Goal: Information Seeking & Learning: Learn about a topic

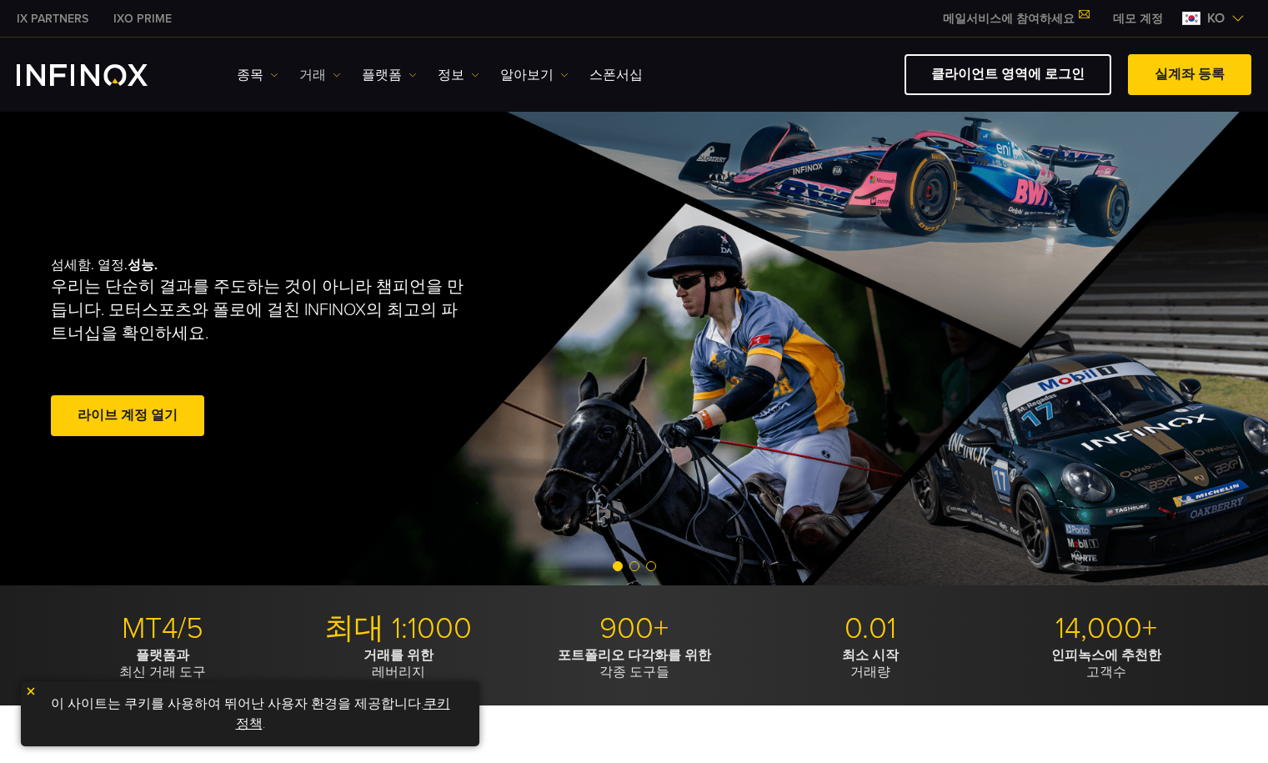
click at [308, 73] on link "거래" at bounding box center [320, 75] width 42 height 20
click at [332, 164] on link "시장 시간" at bounding box center [344, 164] width 90 height 36
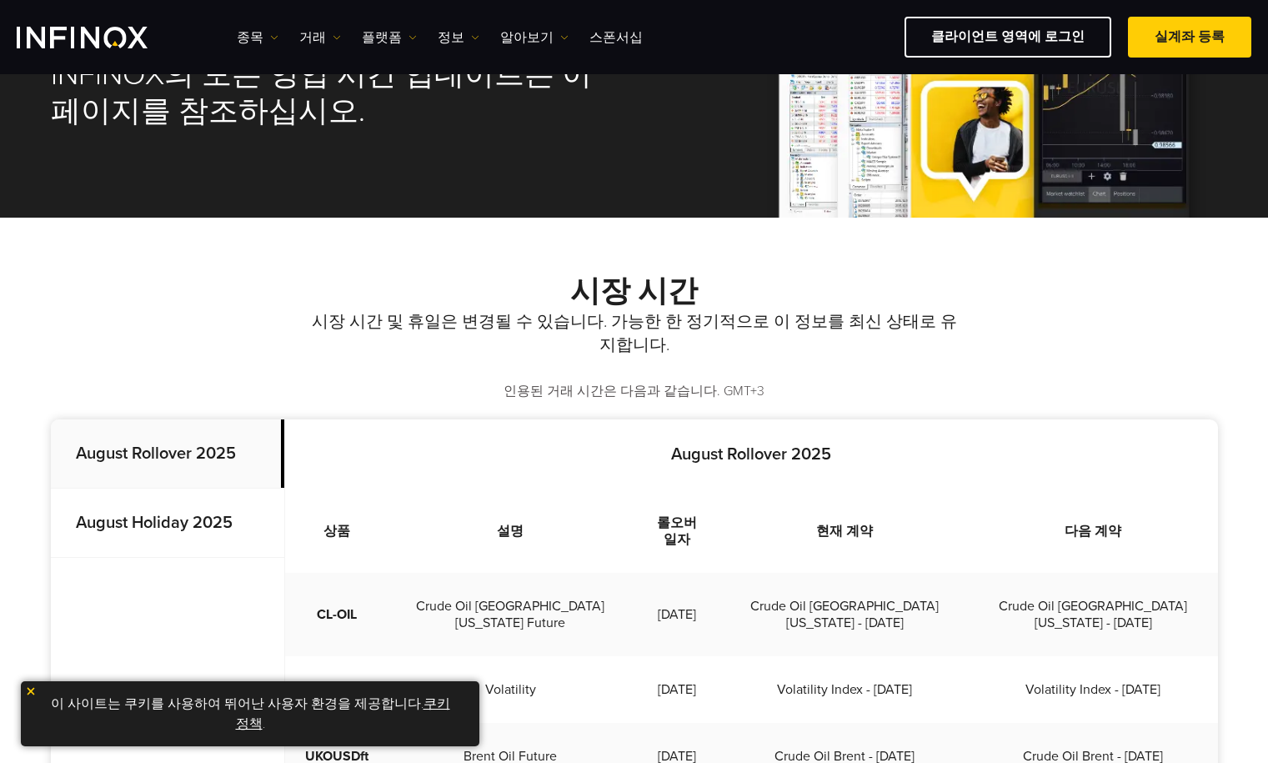
scroll to position [333, 0]
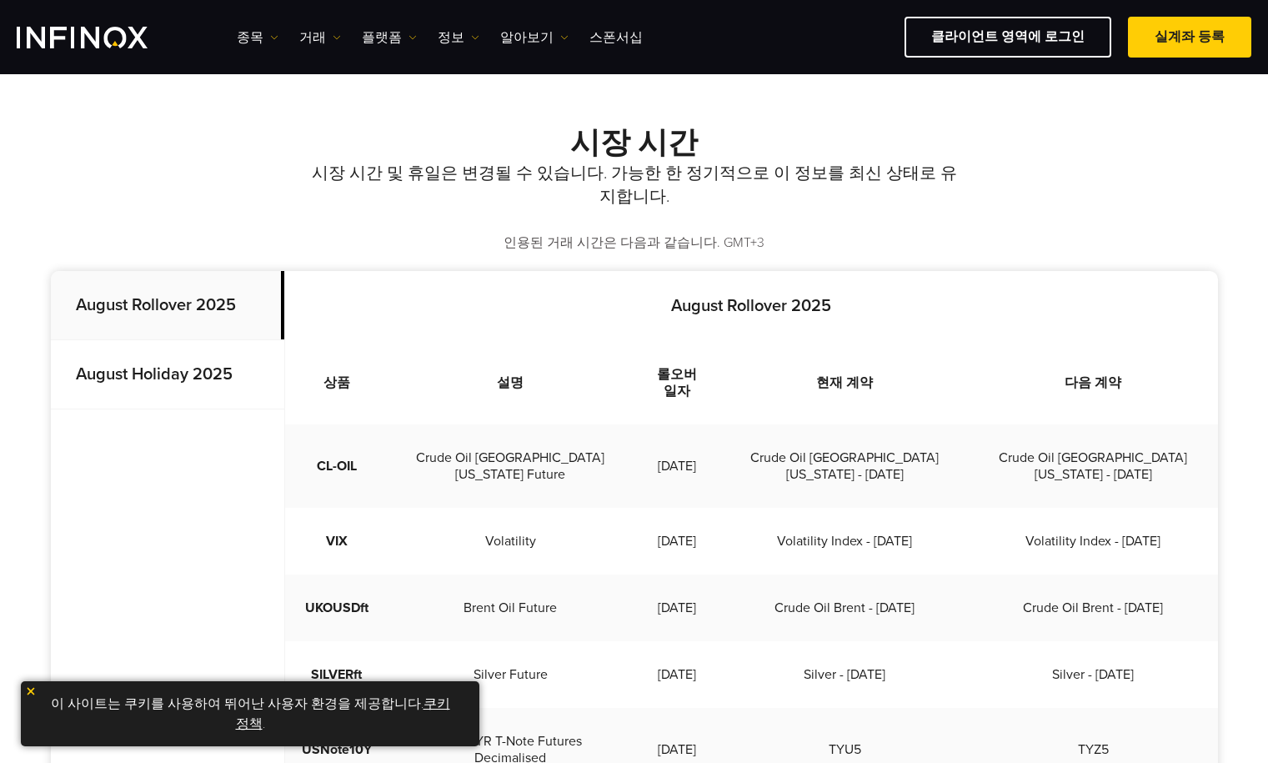
click at [201, 380] on strong "August Holiday 2025" at bounding box center [154, 374] width 157 height 20
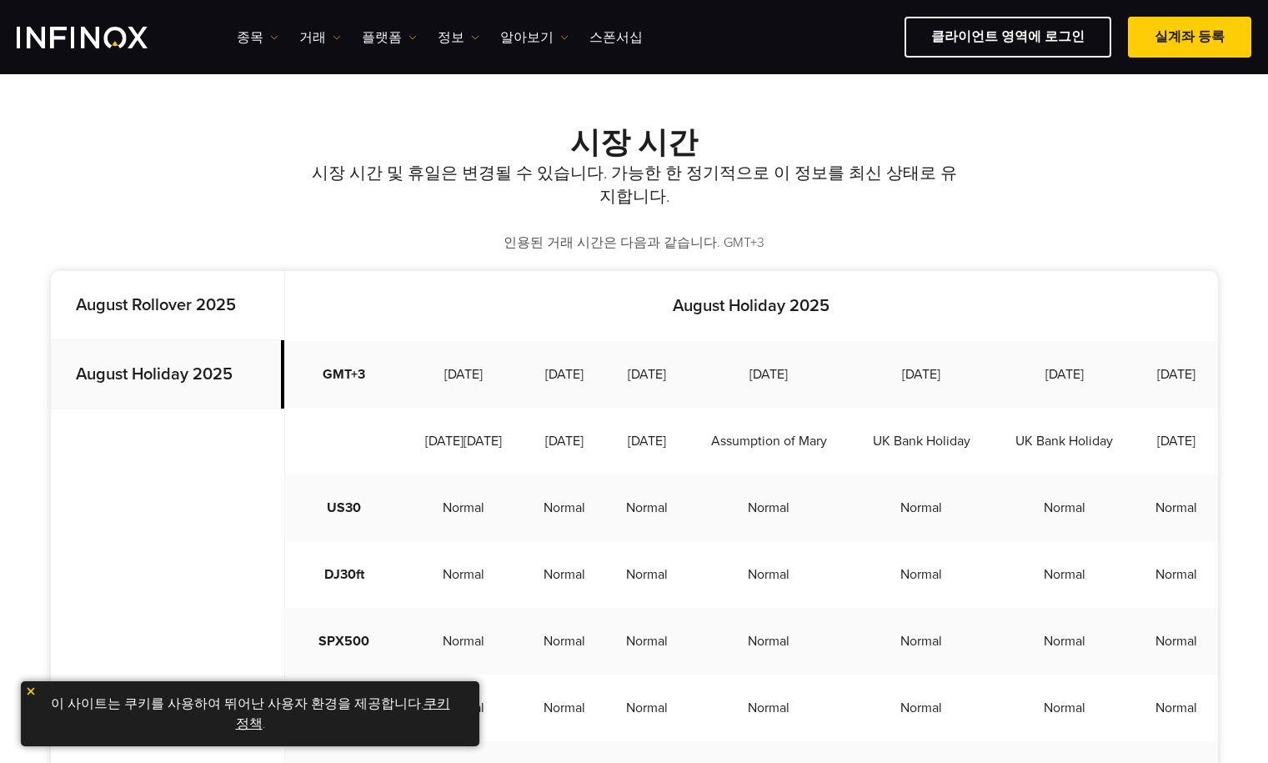
click at [206, 315] on p "August Rollover 2025" at bounding box center [167, 305] width 233 height 69
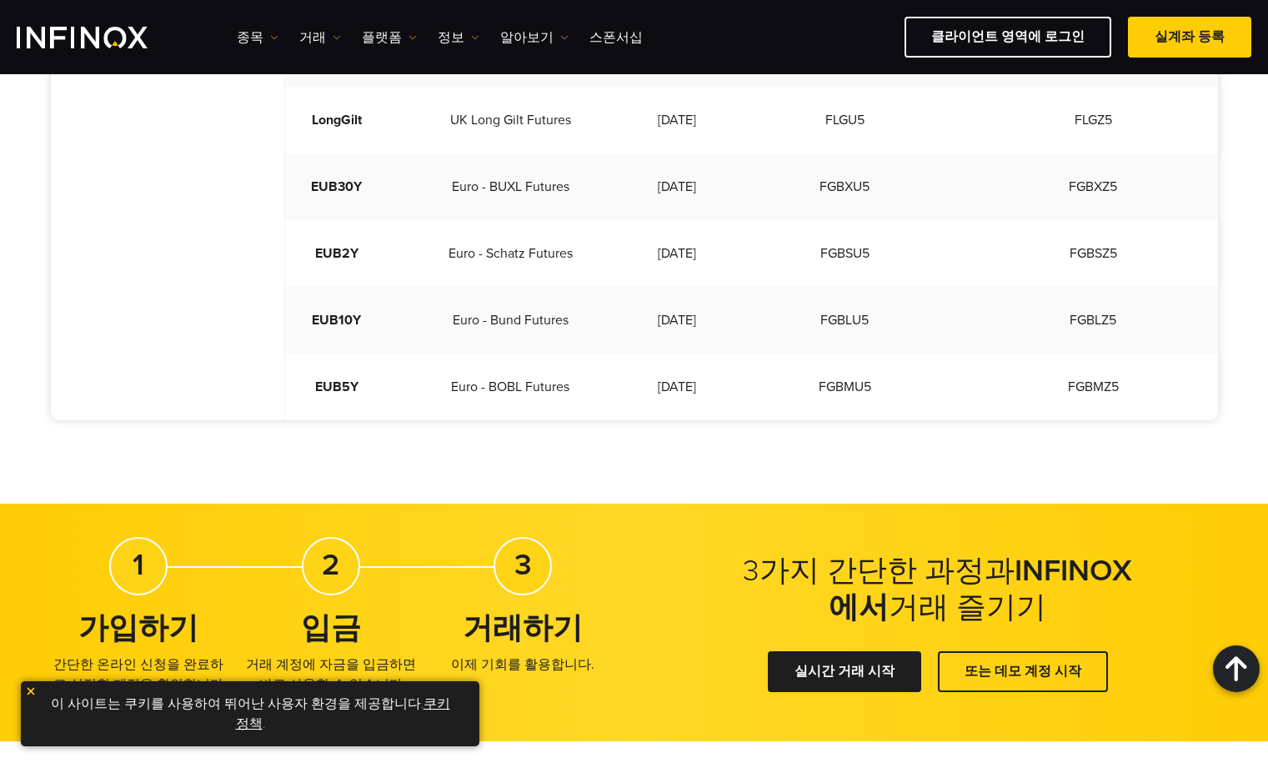
scroll to position [1334, 0]
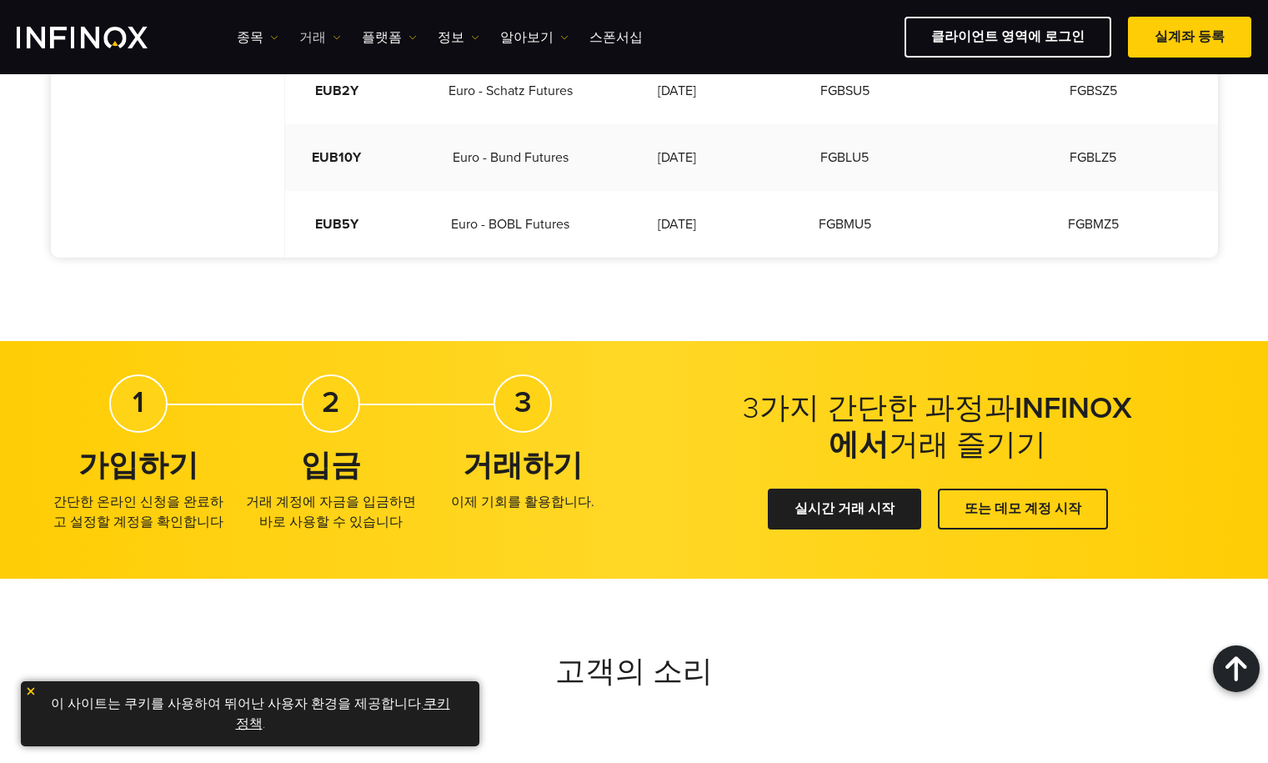
click at [311, 33] on link "거래" at bounding box center [320, 38] width 42 height 20
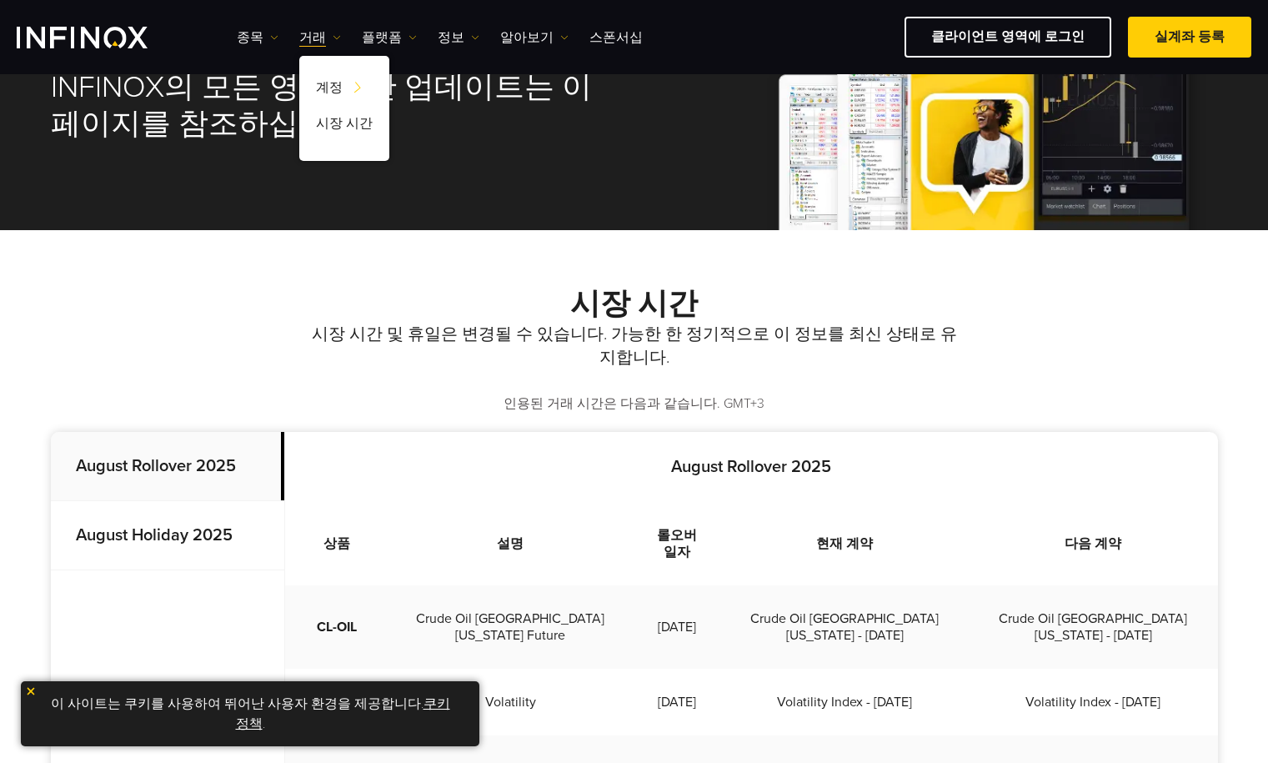
scroll to position [167, 0]
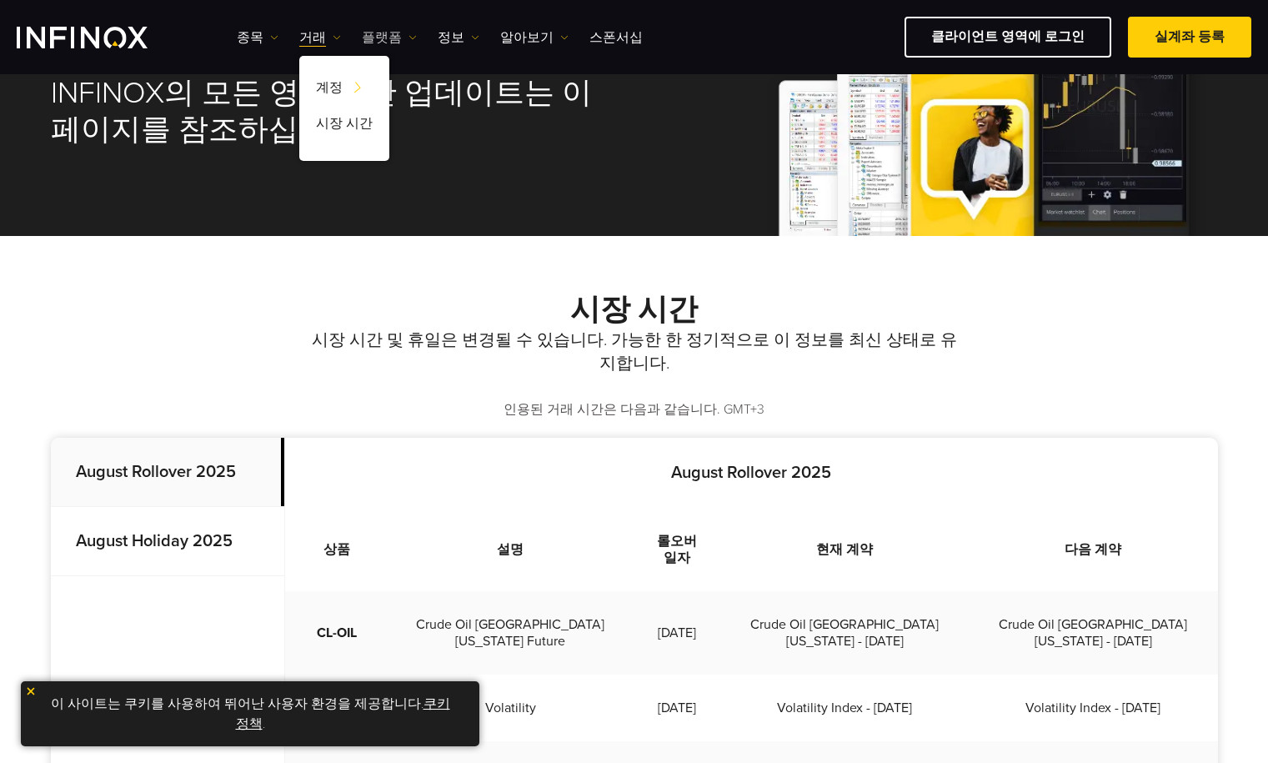
click at [378, 31] on link "플랫폼" at bounding box center [389, 38] width 55 height 20
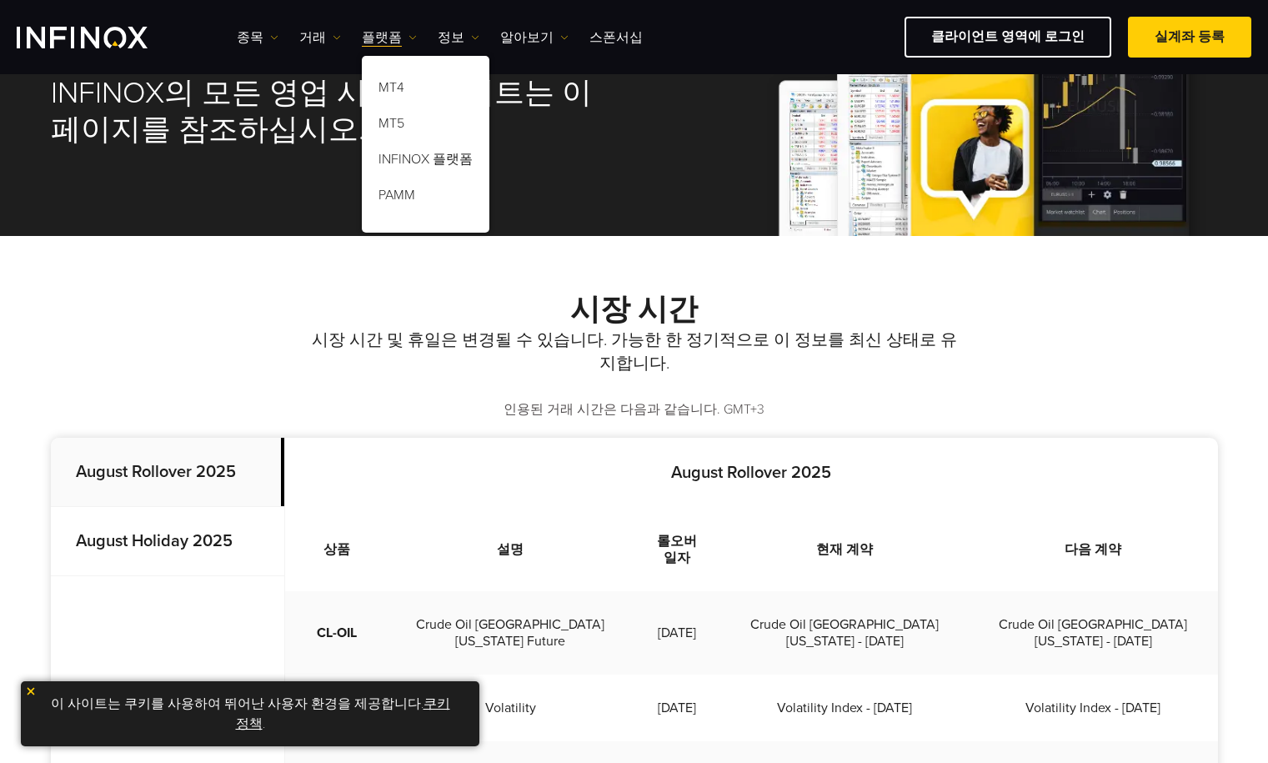
click at [429, 31] on ul "종목 종목 상품 정보 거래 계정 데모" at bounding box center [440, 38] width 406 height 20
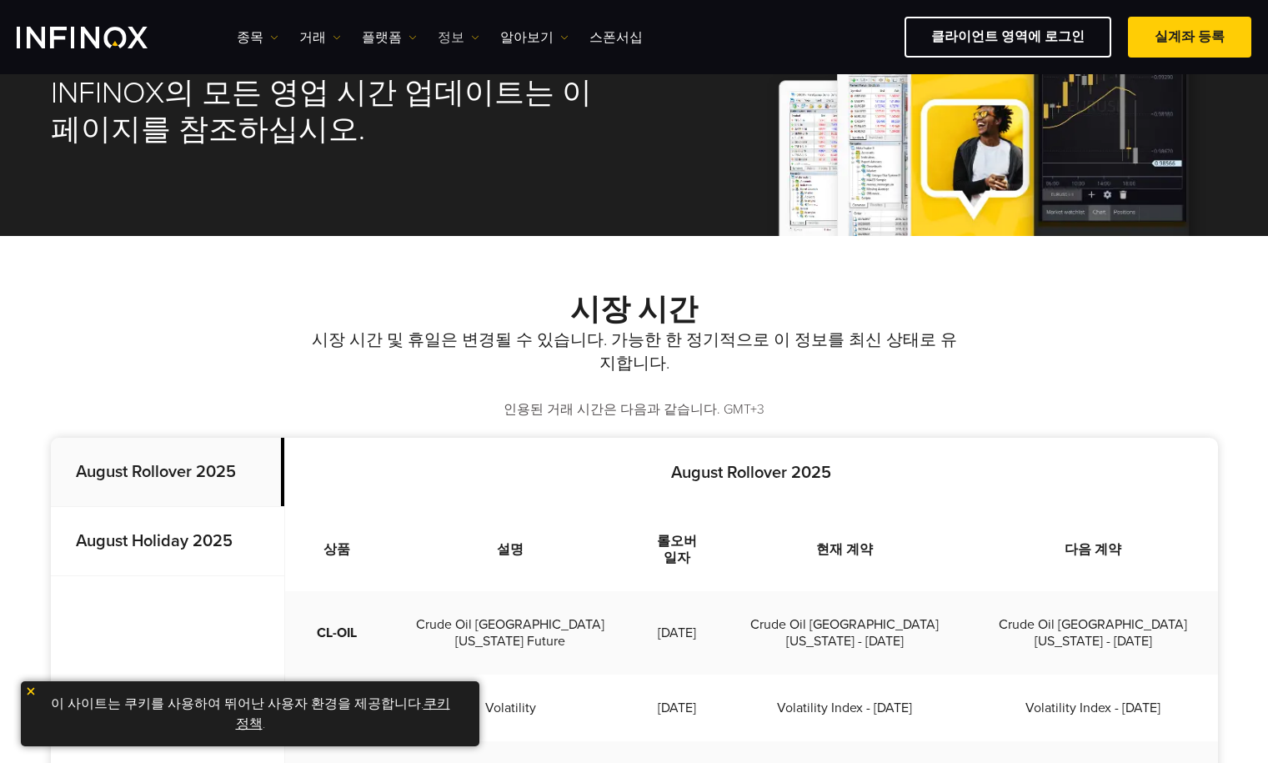
click at [446, 32] on link "정보" at bounding box center [459, 38] width 42 height 20
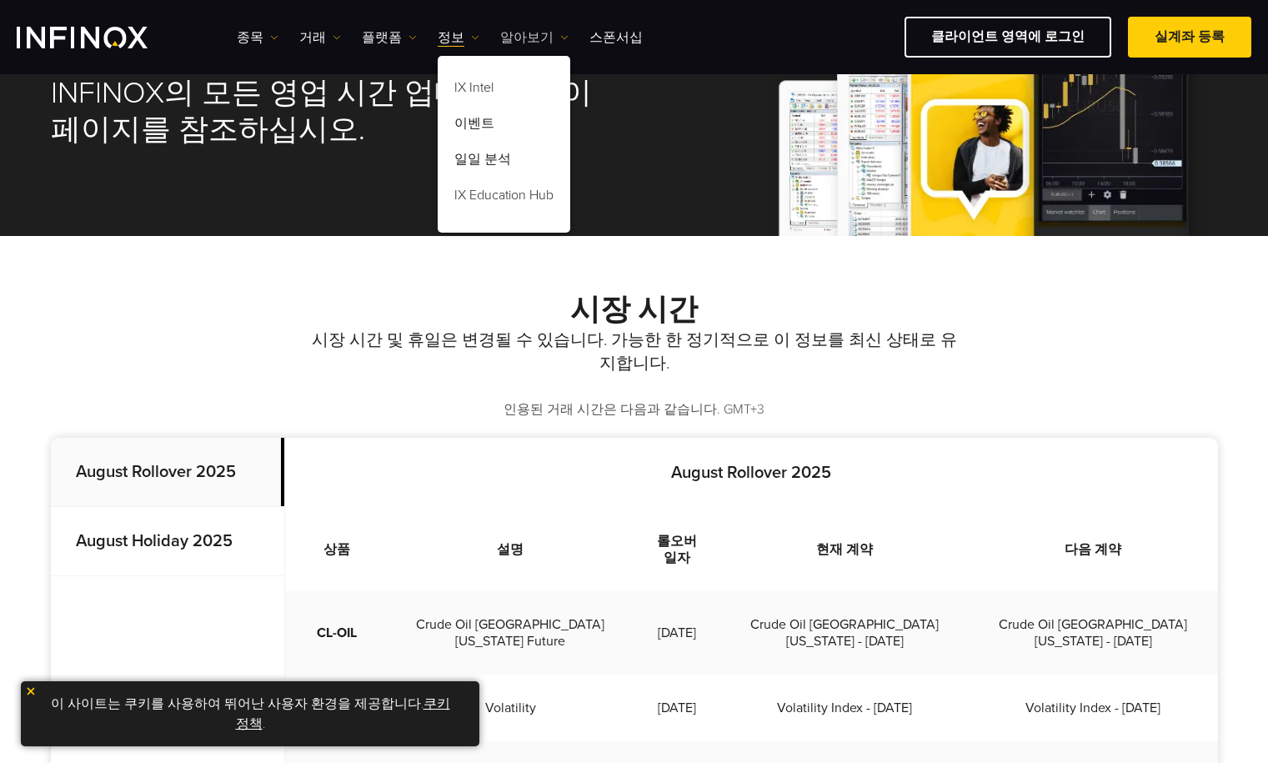
click at [510, 33] on link "알아보기" at bounding box center [534, 38] width 68 height 20
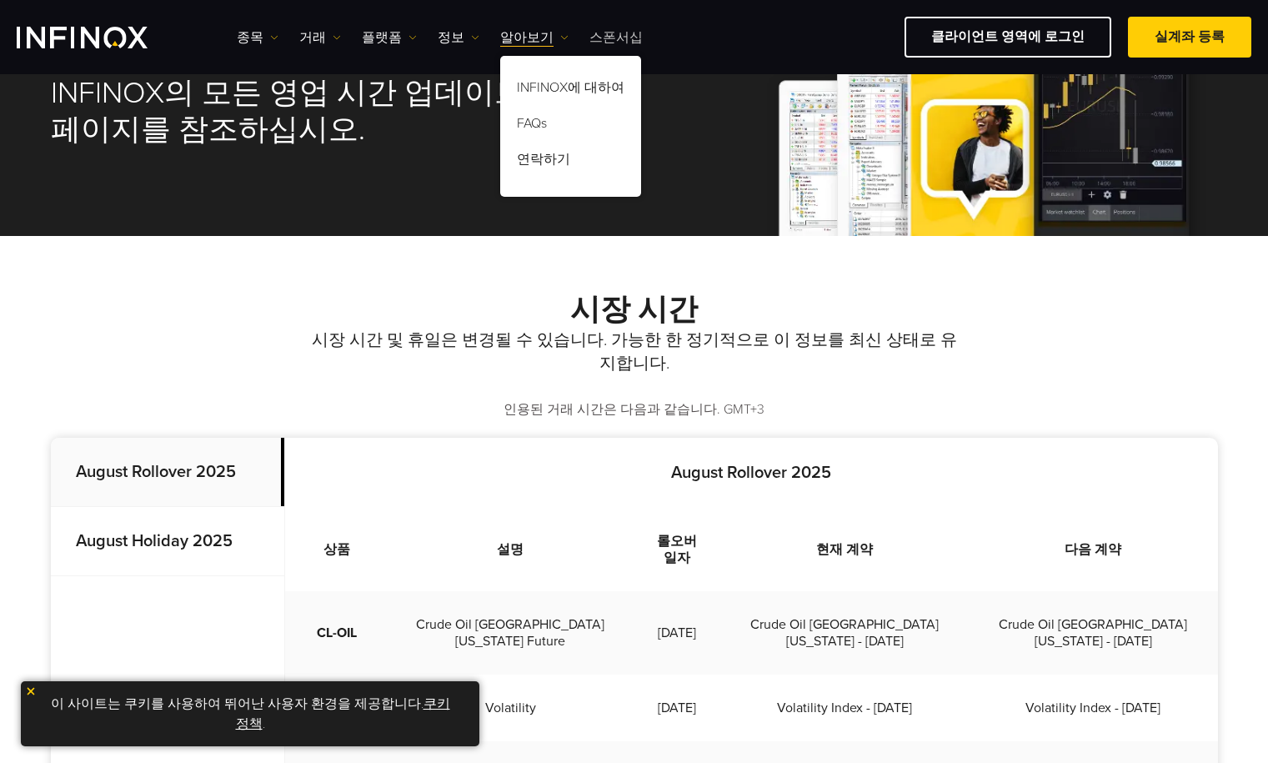
click at [613, 46] on link "스폰서십" at bounding box center [615, 38] width 53 height 20
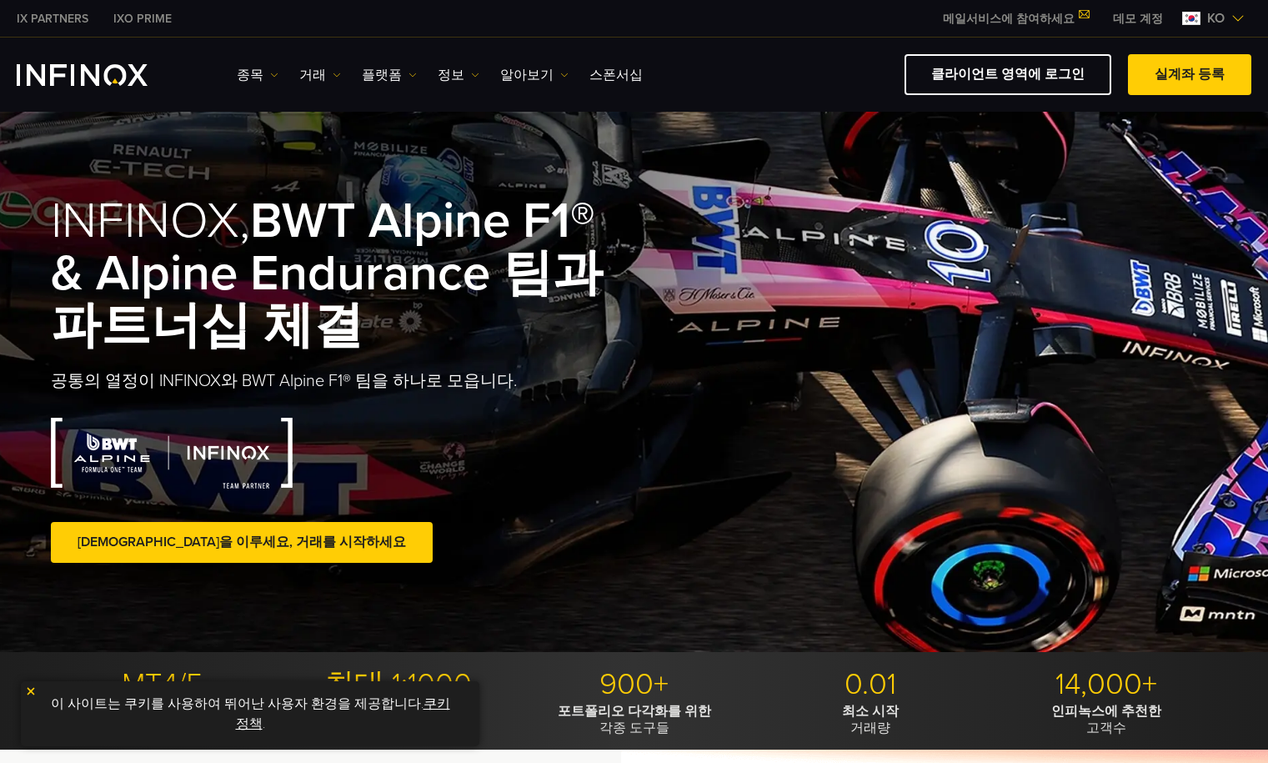
click at [228, 59] on div "종목 종목 상품 정보 거래 데모" at bounding box center [634, 74] width 1234 height 41
click at [237, 68] on link "종목" at bounding box center [258, 75] width 42 height 20
click at [283, 158] on link "상품 정보" at bounding box center [282, 164] width 90 height 36
click at [283, 159] on link "상품 정보" at bounding box center [282, 164] width 90 height 36
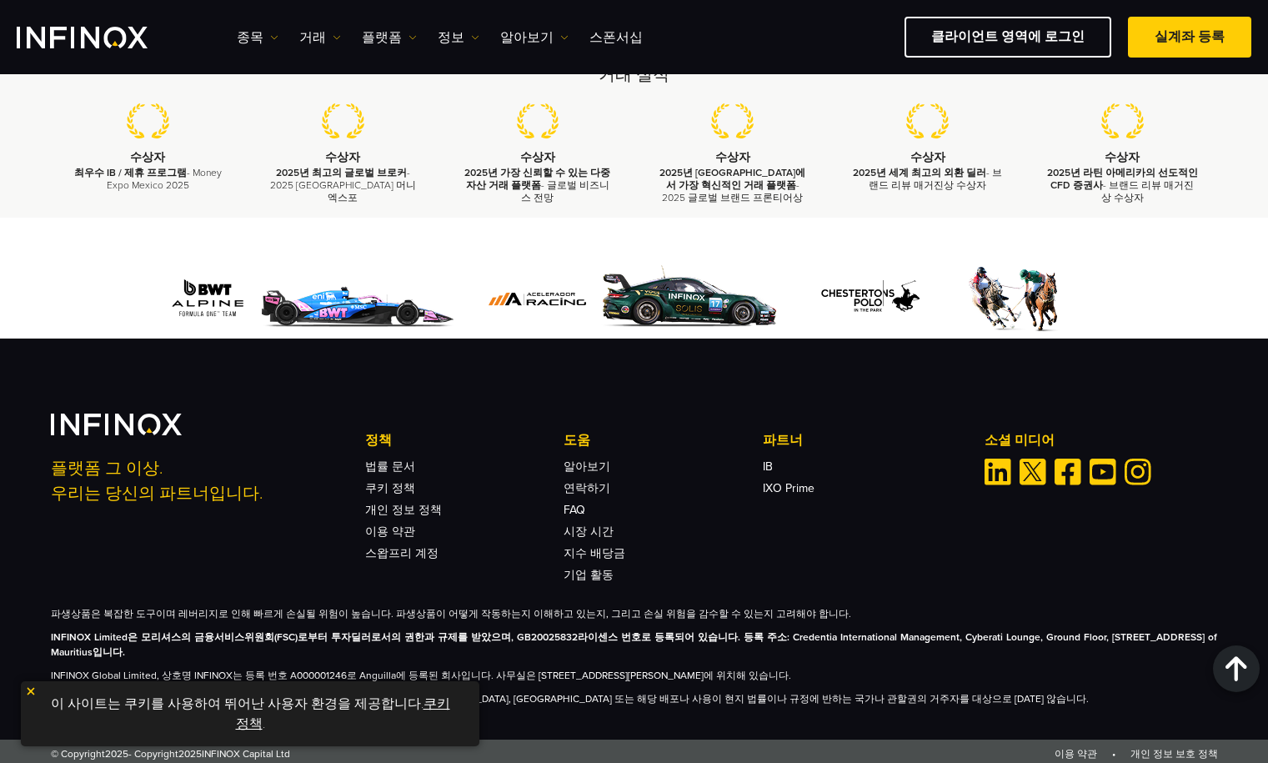
scroll to position [2452, 0]
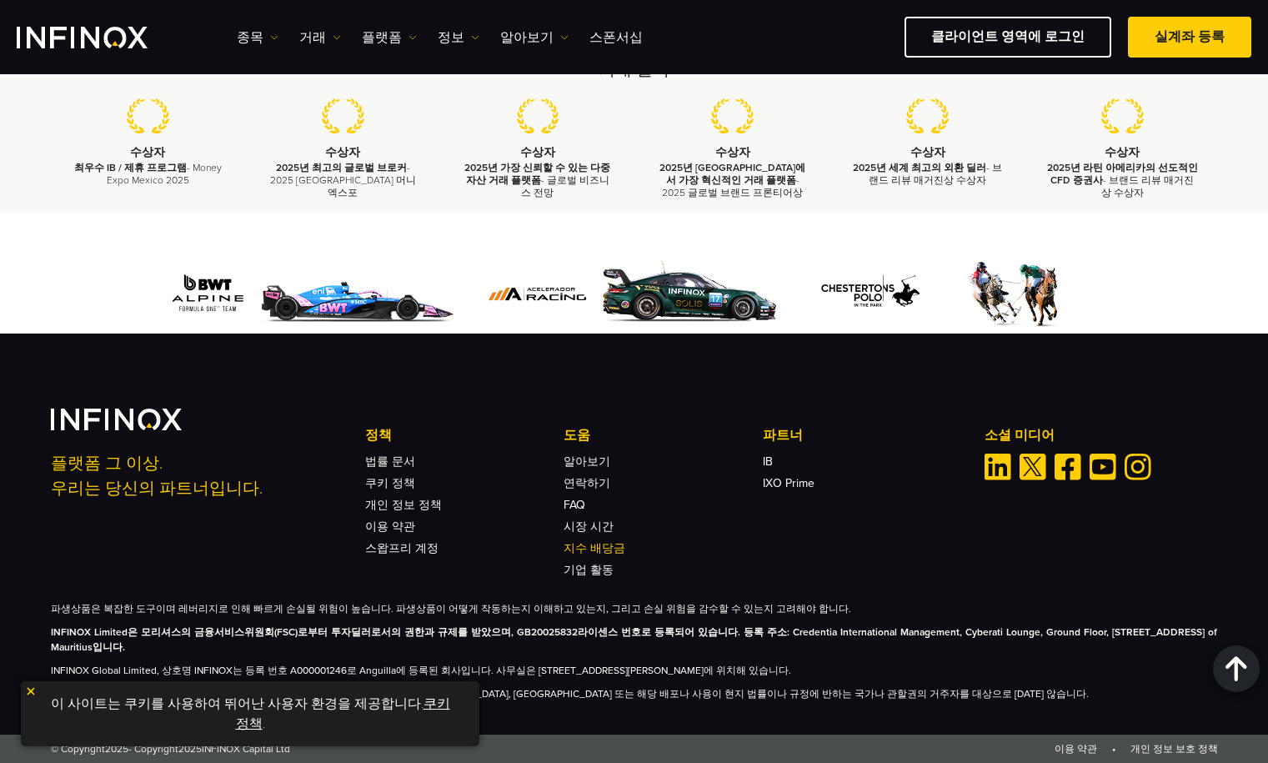
click at [611, 551] on link "지수 배당금" at bounding box center [594, 548] width 62 height 14
click at [936, 55] on link "클라이언트 영역에 로그인" at bounding box center [1007, 37] width 207 height 41
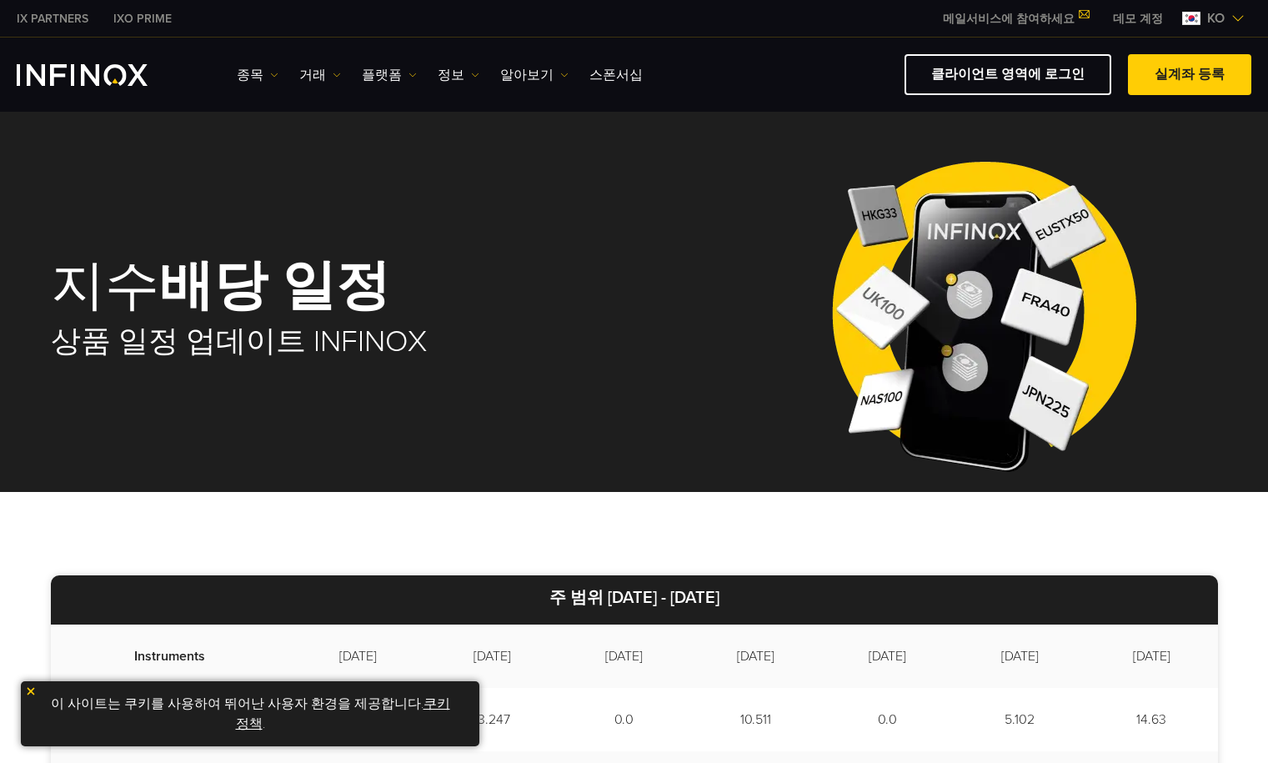
click at [342, 79] on ul "종목 종목 상품 정보 거래 계정 데모" at bounding box center [440, 75] width 406 height 20
click at [335, 80] on link "거래" at bounding box center [320, 75] width 42 height 20
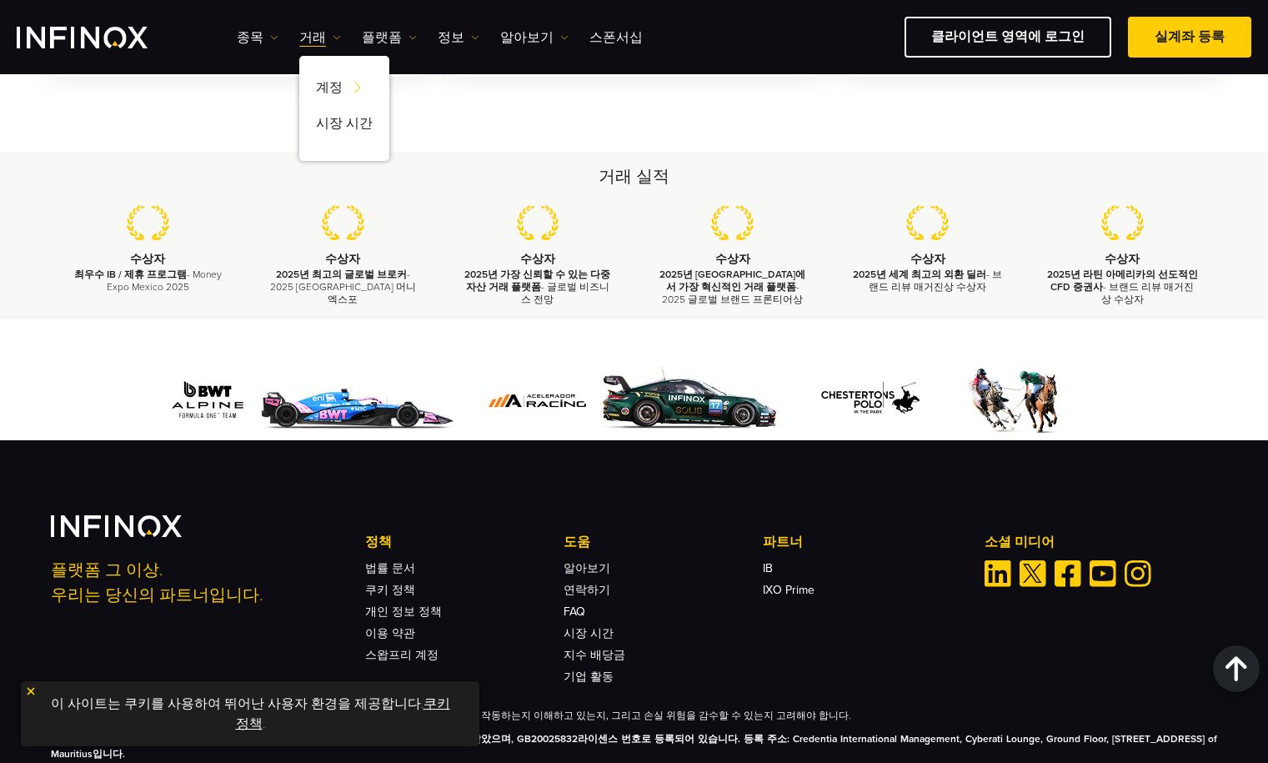
scroll to position [3024, 0]
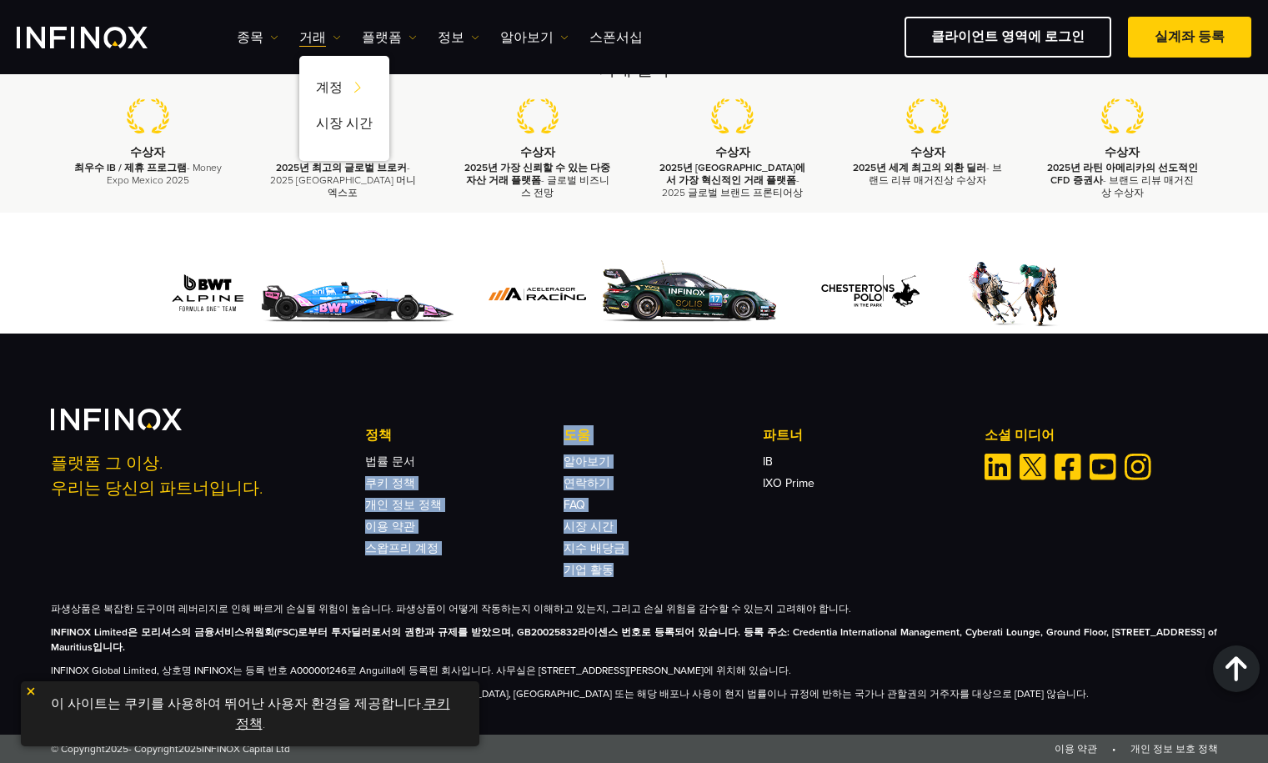
drag, startPoint x: 534, startPoint y: 453, endPoint x: 682, endPoint y: 563, distance: 184.0
click at [682, 563] on div "정책 법률 문서 쿠키 정책 개인 정보 정책 이용 약관 스왑프리 계정 도움 FAQ" at bounding box center [663, 500] width 597 height 151
click at [682, 563] on li "기업 활동" at bounding box center [662, 565] width 198 height 22
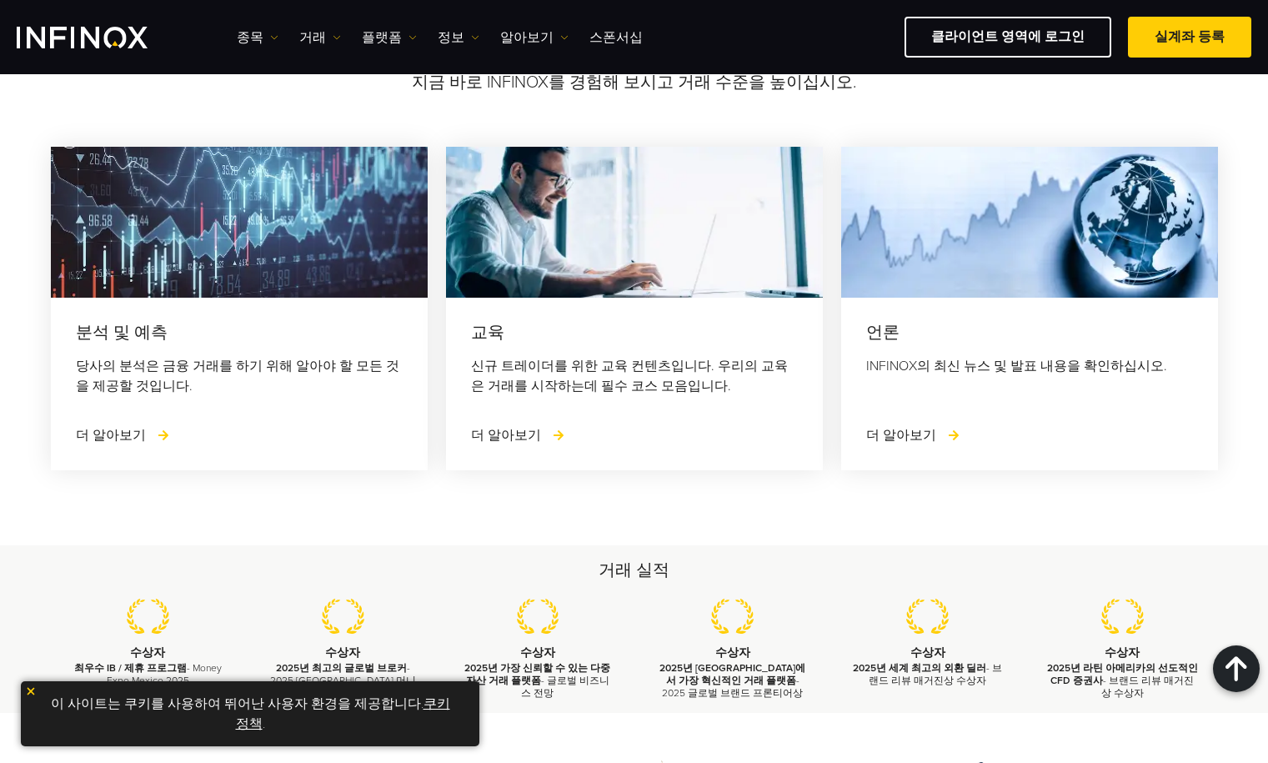
scroll to position [2357, 0]
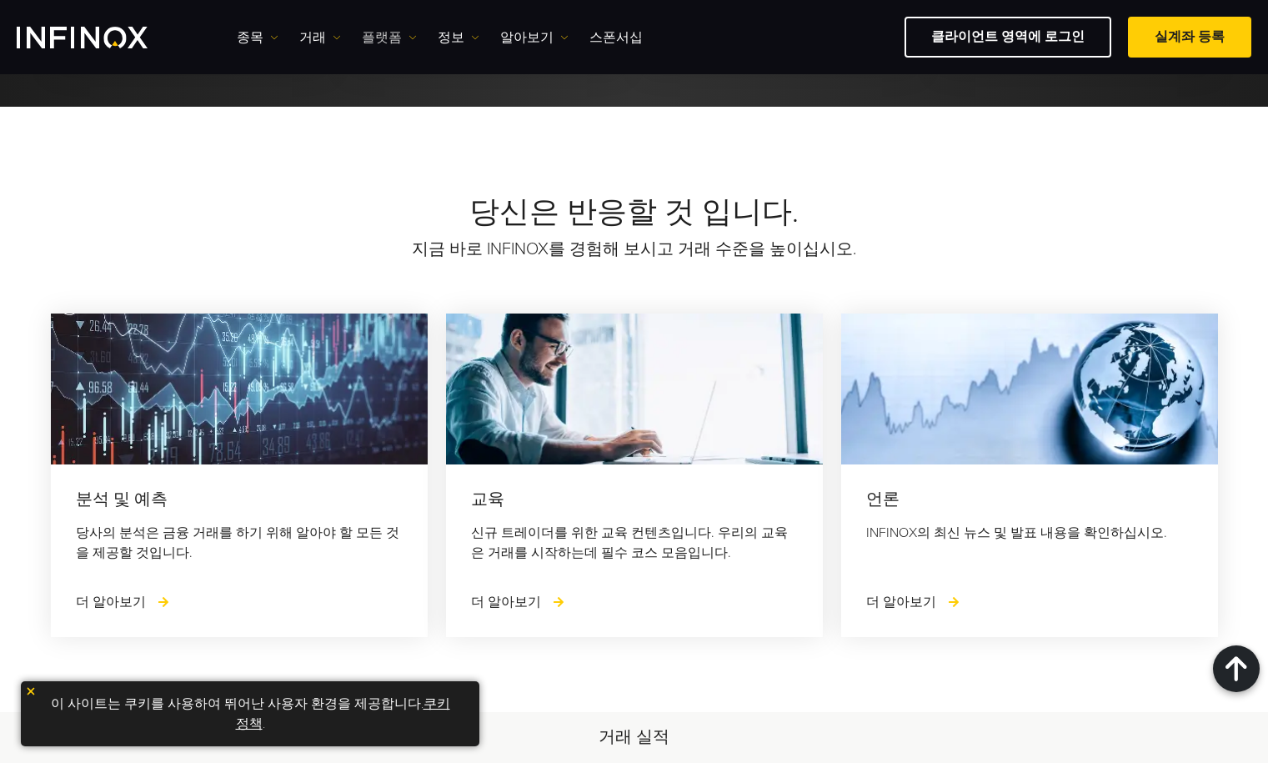
click at [386, 47] on link "플랫폼" at bounding box center [389, 38] width 55 height 20
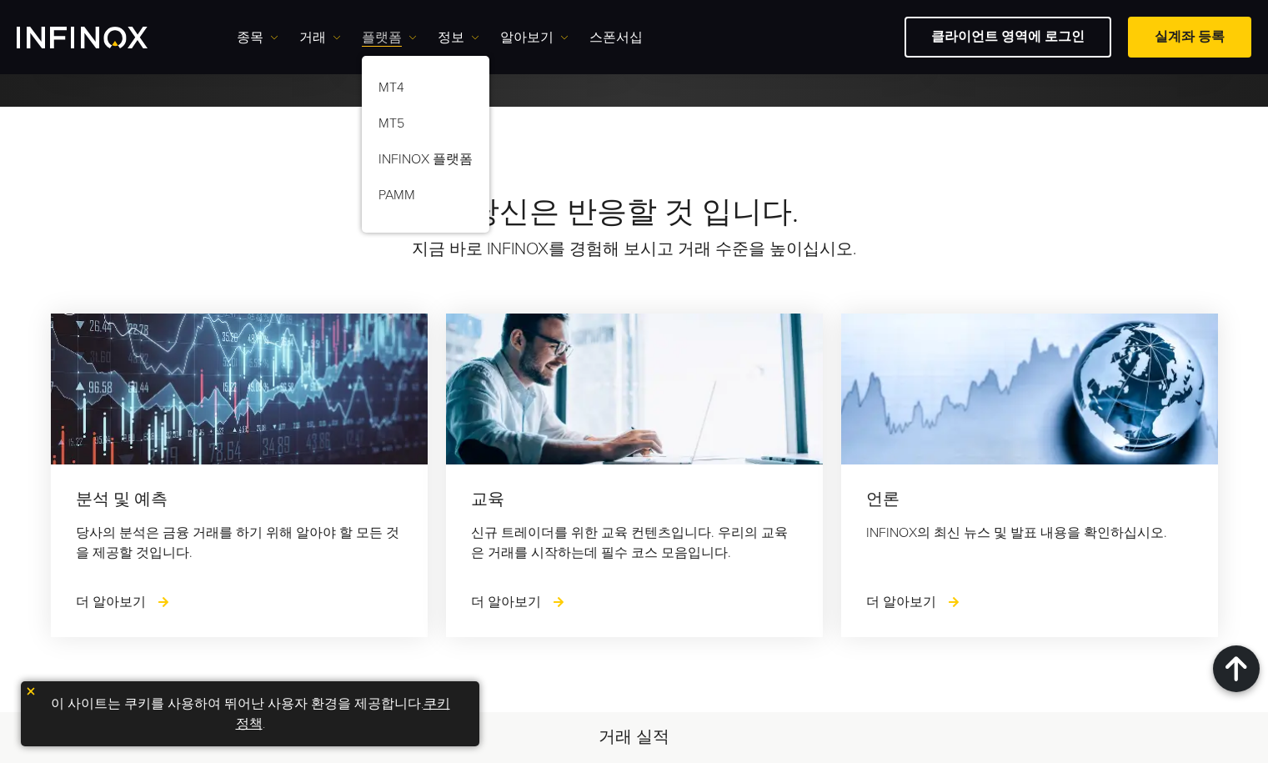
scroll to position [0, 0]
click at [343, 38] on ul "종목 종목 상품 정보 거래 계정 데모" at bounding box center [440, 38] width 406 height 20
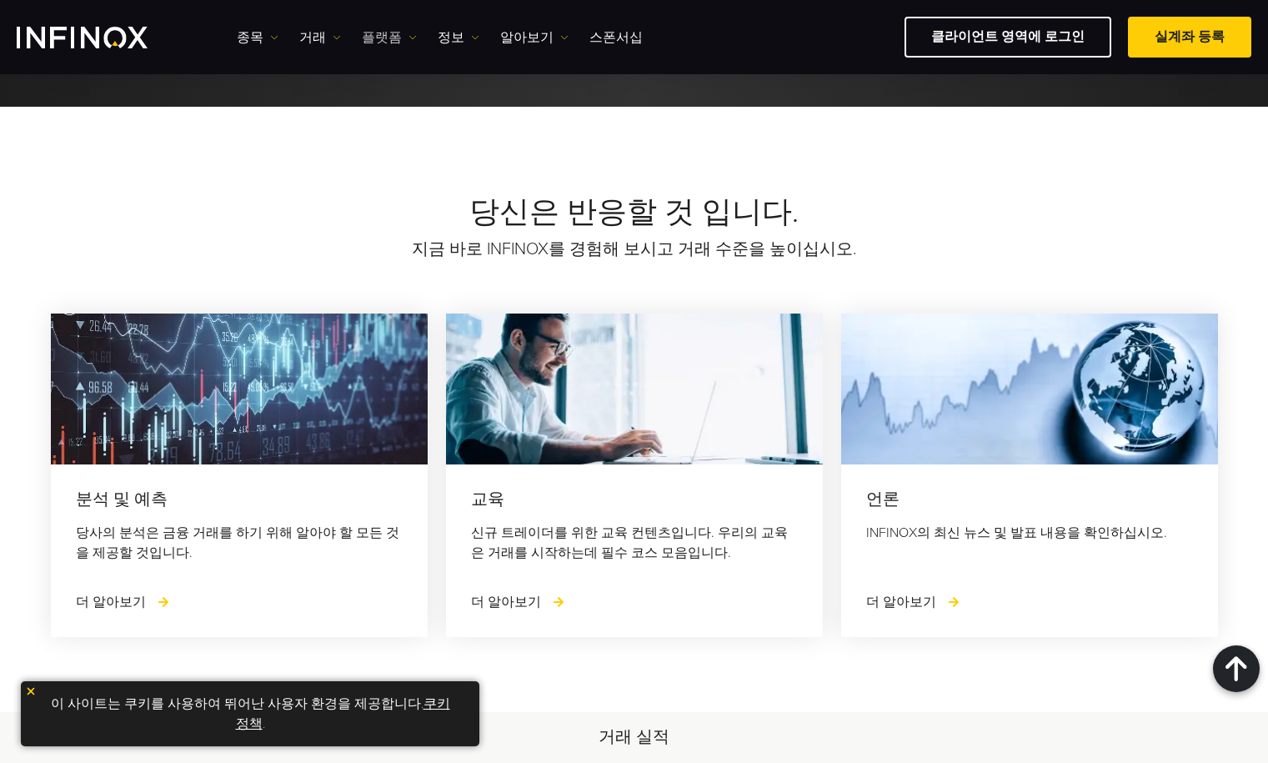
click at [396, 37] on link "플랫폼" at bounding box center [389, 38] width 55 height 20
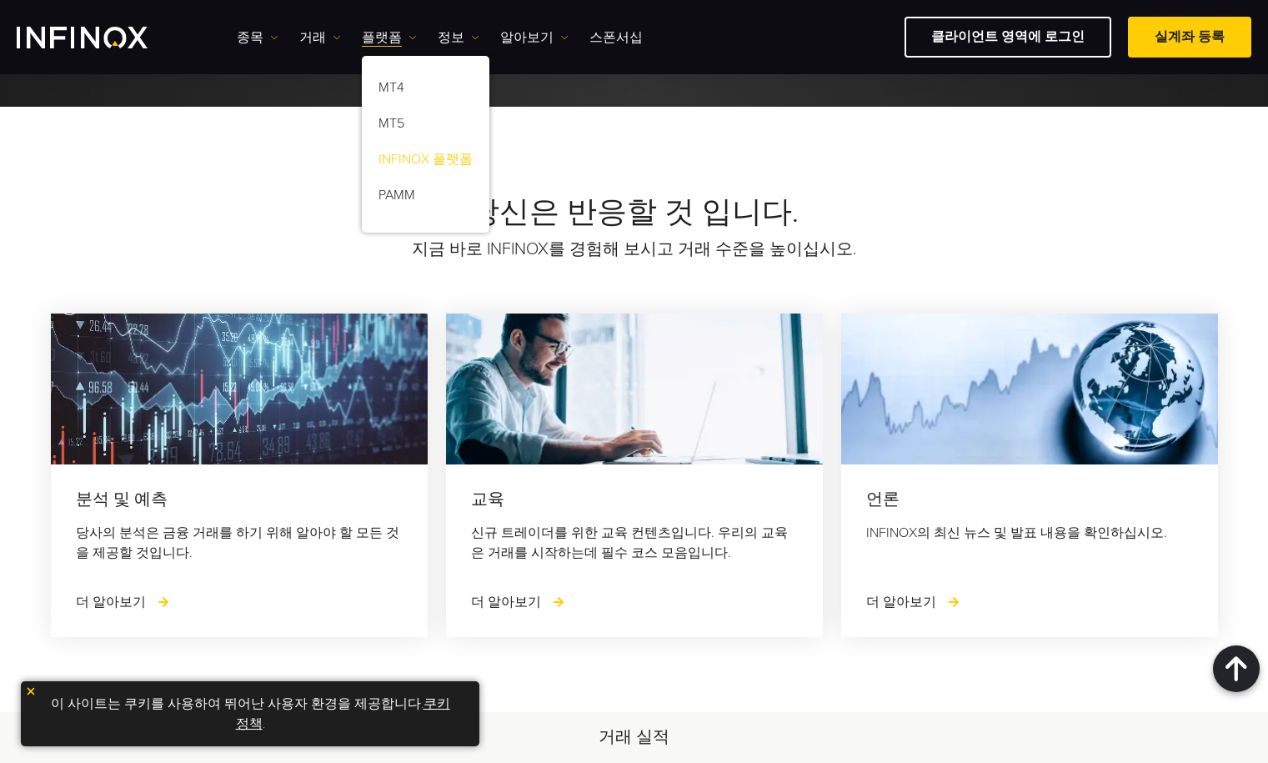
click at [412, 178] on link "INFINOX 플랫폼" at bounding box center [426, 162] width 128 height 36
click at [408, 203] on link "PAMM" at bounding box center [426, 198] width 128 height 36
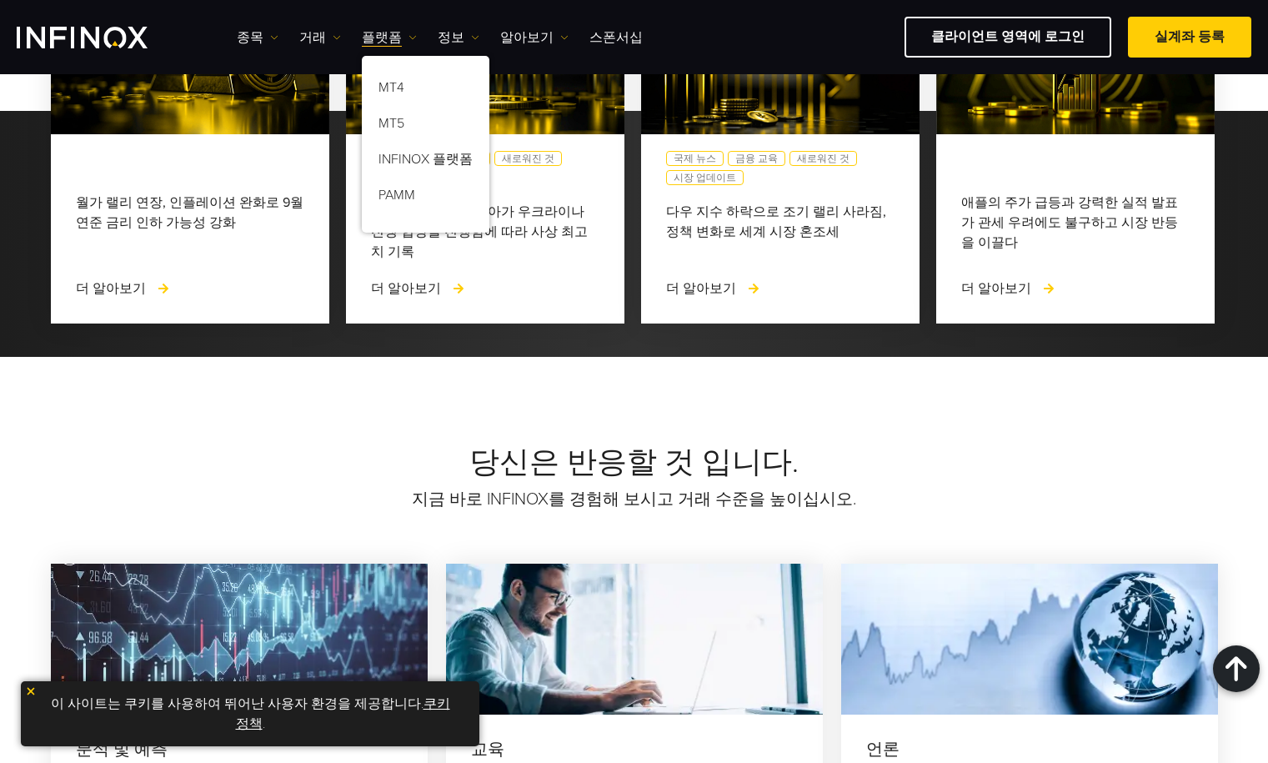
scroll to position [2060, 0]
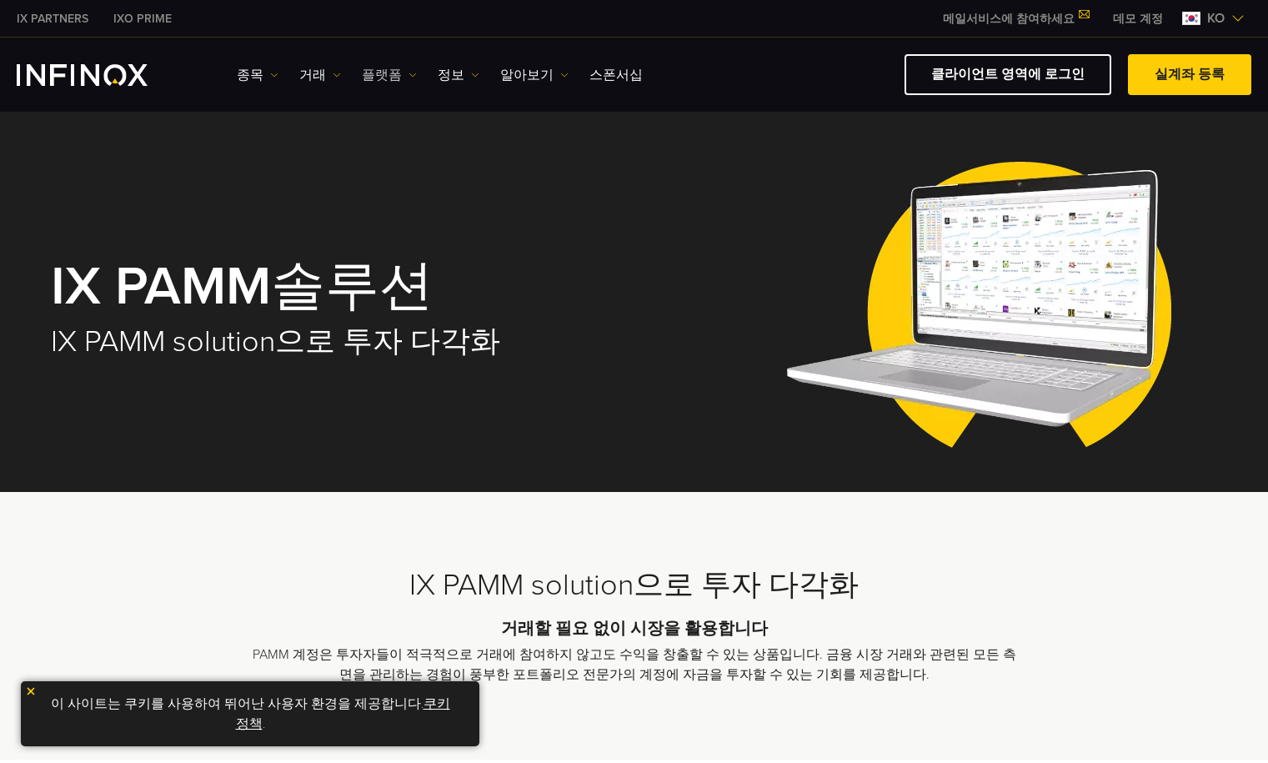
click at [393, 76] on link "플랫폼" at bounding box center [389, 75] width 55 height 20
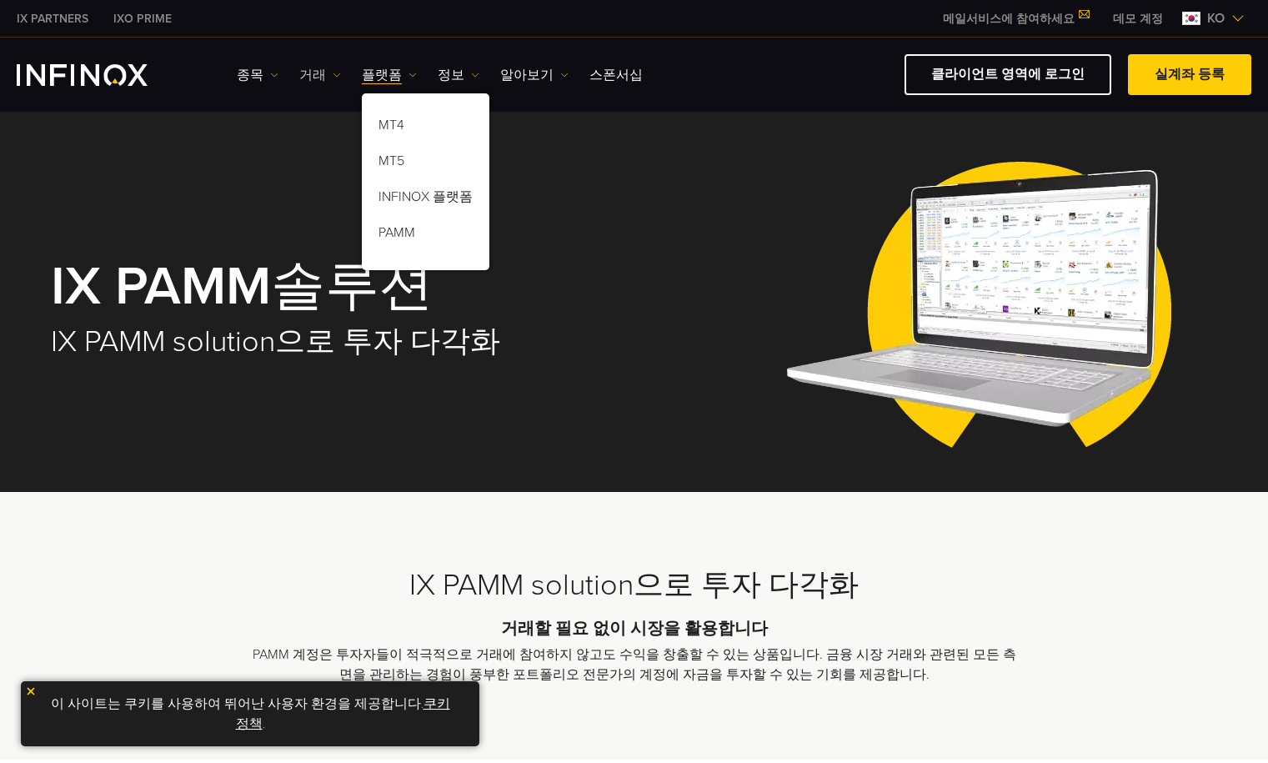
click at [313, 84] on link "거래" at bounding box center [320, 75] width 42 height 20
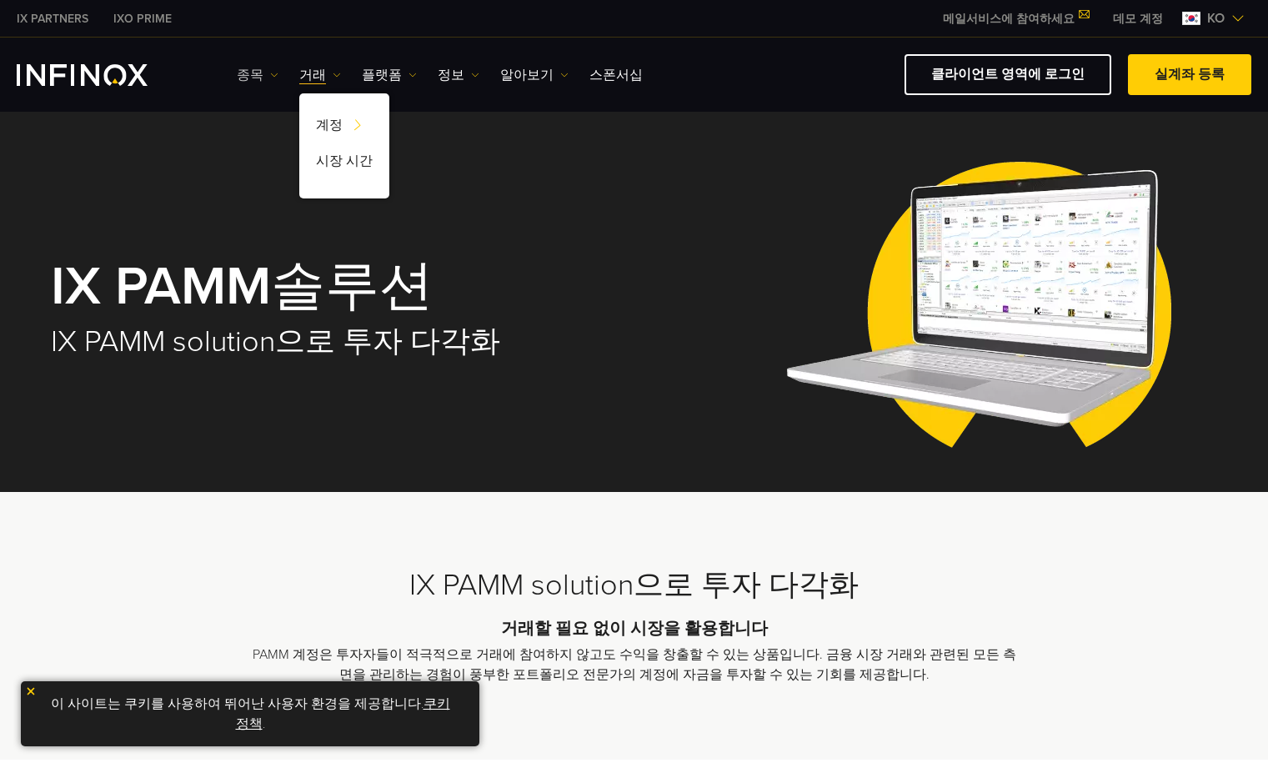
click at [240, 78] on link "종목" at bounding box center [258, 75] width 42 height 20
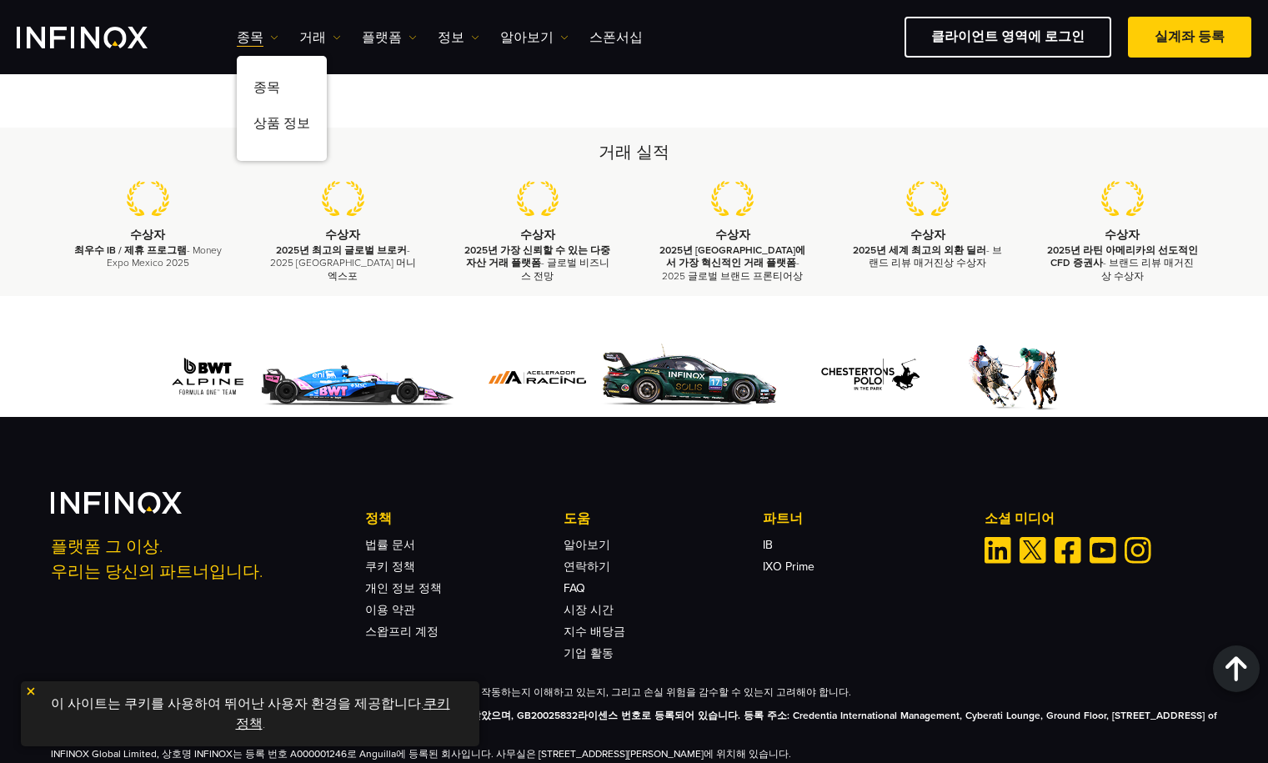
scroll to position [3619, 0]
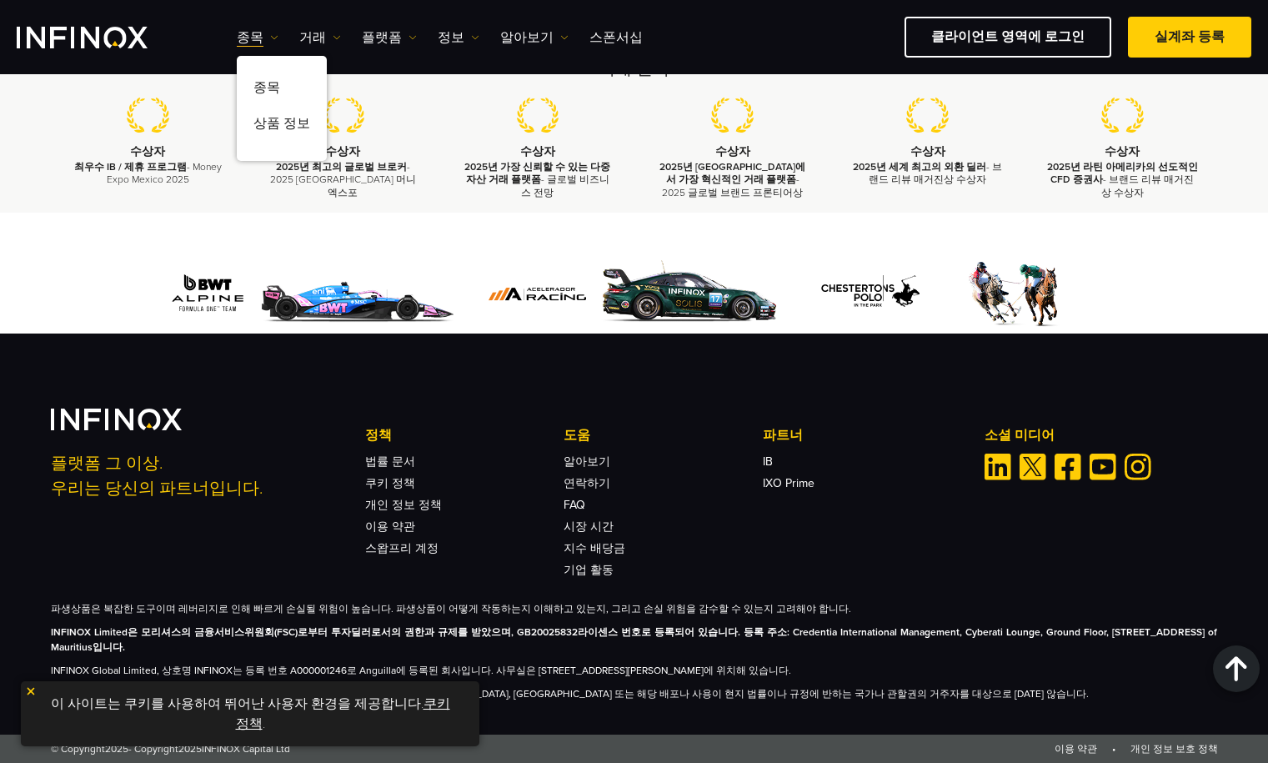
click at [418, 459] on li "법률 문서" at bounding box center [464, 457] width 198 height 22
click at [408, 461] on link "법률 문서" at bounding box center [390, 461] width 50 height 14
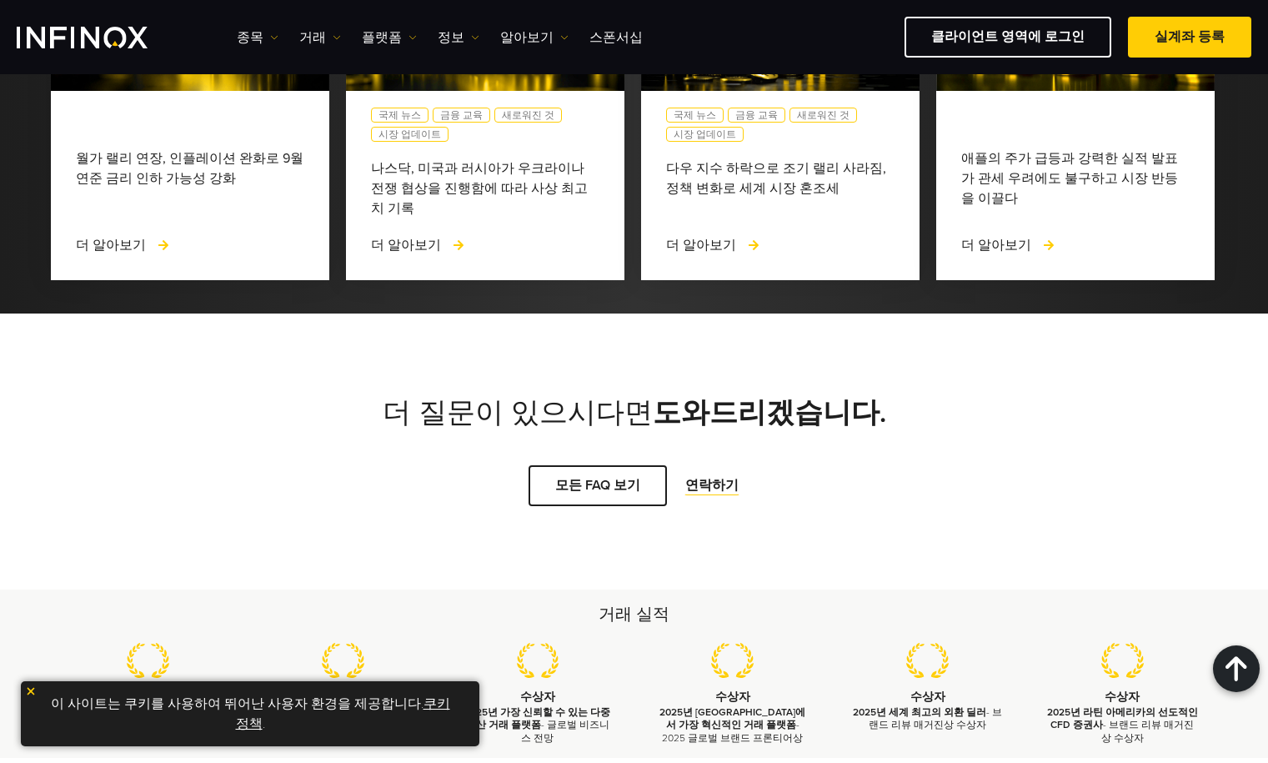
scroll to position [1750, 0]
